Goal: Task Accomplishment & Management: Complete application form

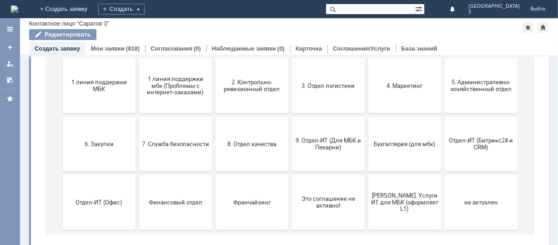
scroll to position [121, 0]
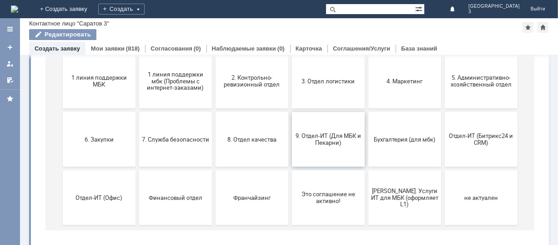
click at [314, 136] on span "9. Отдел-ИТ (Для МБК и Пекарни)" at bounding box center [327, 140] width 67 height 14
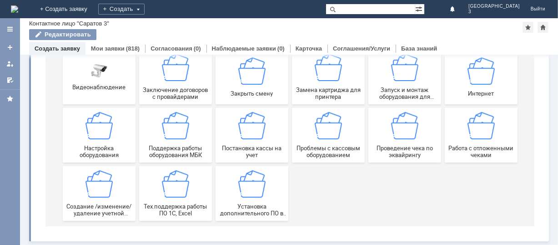
scroll to position [126, 0]
click at [474, 136] on img at bounding box center [480, 125] width 27 height 27
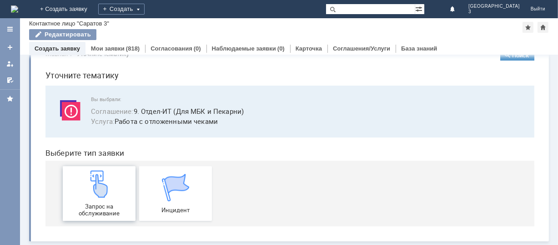
scroll to position [23, 0]
click at [95, 203] on span "Запрос на обслуживание" at bounding box center [98, 210] width 67 height 14
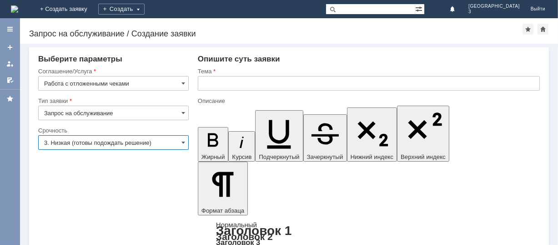
click at [120, 141] on input "3. Низкая (готовы подождать решение)" at bounding box center [113, 142] width 151 height 15
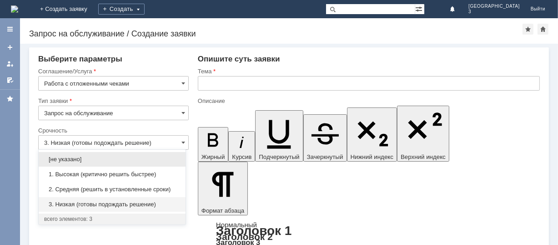
click at [88, 171] on span "1. Высокая (критично решить быстрее)" at bounding box center [112, 174] width 136 height 7
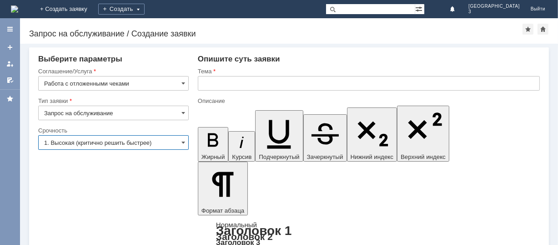
type input "1. Высокая (критично решить быстрее)"
click at [244, 84] on input "text" at bounding box center [369, 83] width 342 height 15
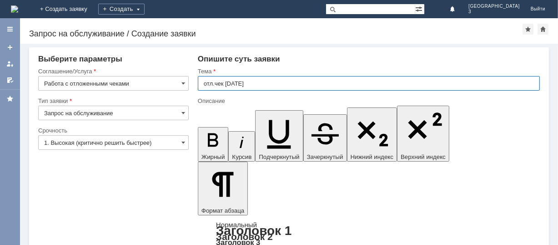
type input "отл.чек [DATE]"
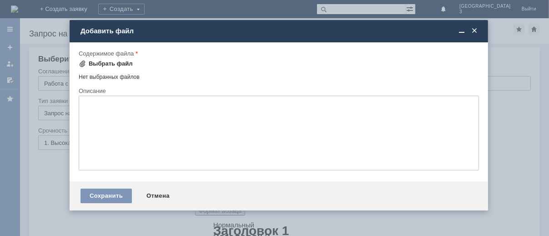
click at [118, 63] on div "Выбрать файл" at bounding box center [111, 63] width 44 height 7
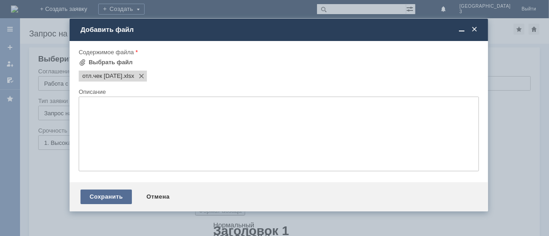
click at [122, 202] on div "Сохранить" at bounding box center [106, 196] width 51 height 15
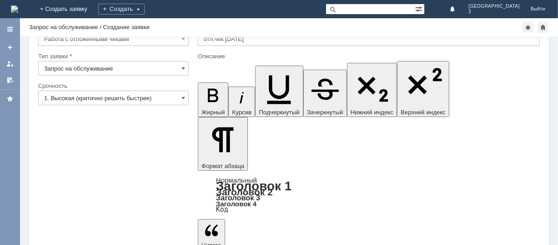
scroll to position [36, 0]
